Goal: Transaction & Acquisition: Purchase product/service

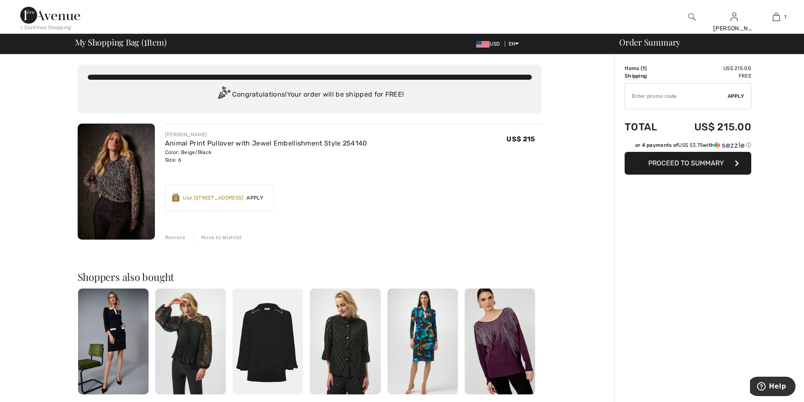
click at [230, 198] on div "Use 900 Avenue Rewards" at bounding box center [213, 198] width 60 height 8
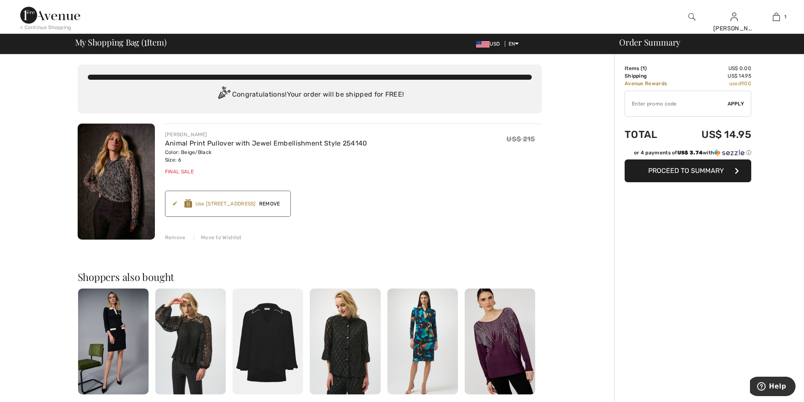
click at [700, 170] on span "Proceed to Summary" at bounding box center [686, 171] width 76 height 8
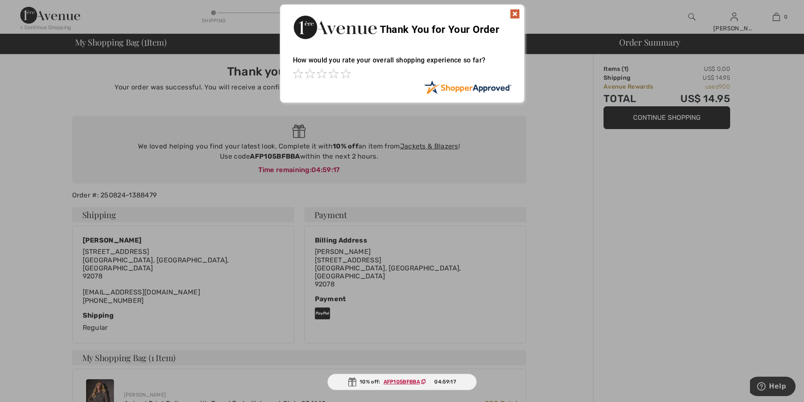
click at [515, 12] on img at bounding box center [515, 14] width 10 height 10
